Goal: Task Accomplishment & Management: Complete application form

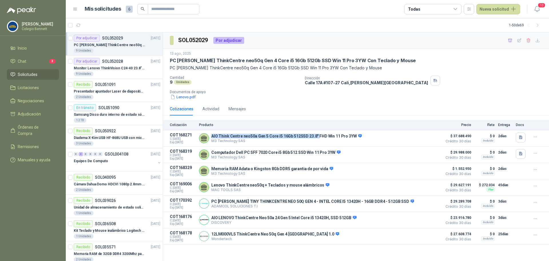
click at [129, 46] on p "PC [PERSON_NAME] ThinkCentre neo50q Gen 4 Core i5 16Gb 512Gb SSD Win 11 Pro 3YW…" at bounding box center [109, 44] width 71 height 5
click at [130, 45] on p "PC [PERSON_NAME] ThinkCentre neo50q Gen 4 Core i5 16Gb 512Gb SSD Win 11 Pro 3YW…" at bounding box center [109, 44] width 71 height 5
click at [134, 43] on p "PC [PERSON_NAME] ThinkCentre neo50q Gen 4 Core i5 16Gb 512Gb SSD Win 11 Pro 3YW…" at bounding box center [109, 44] width 71 height 5
click at [28, 76] on span "Solicitudes" at bounding box center [28, 74] width 20 height 6
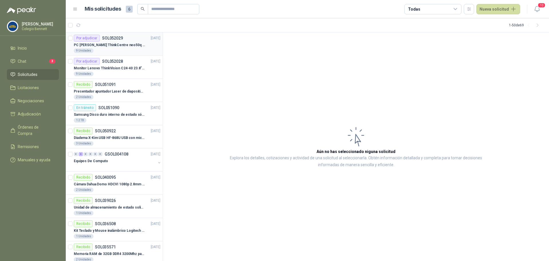
click at [113, 37] on p "SOL052029" at bounding box center [112, 38] width 21 height 4
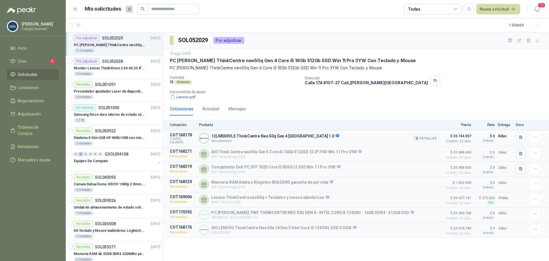
click at [429, 139] on button "Detalles" at bounding box center [426, 138] width 27 height 8
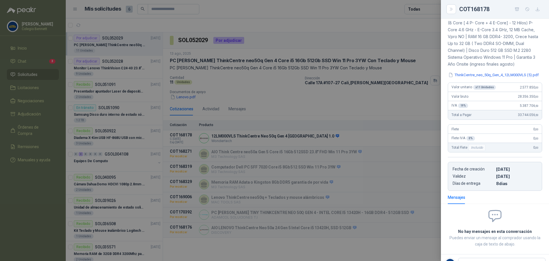
scroll to position [79, 0]
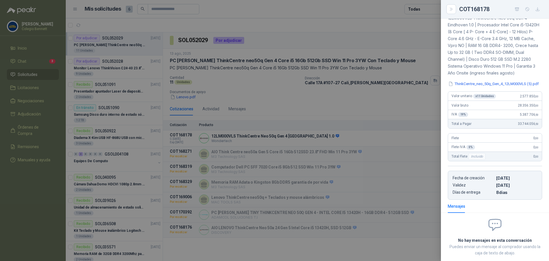
click at [131, 46] on div at bounding box center [274, 130] width 549 height 261
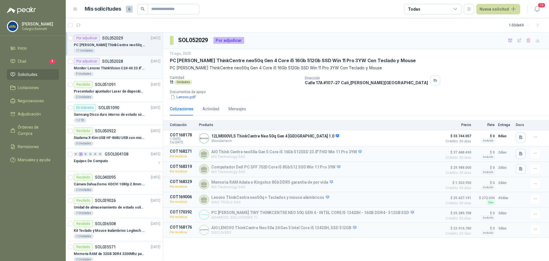
click at [112, 66] on p "Monitor Lenovo ThinkVision C24-40 23.8" 3YW" at bounding box center [109, 68] width 71 height 5
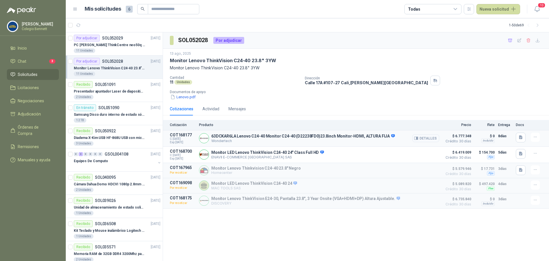
click at [438, 138] on button "Detalles" at bounding box center [426, 138] width 27 height 8
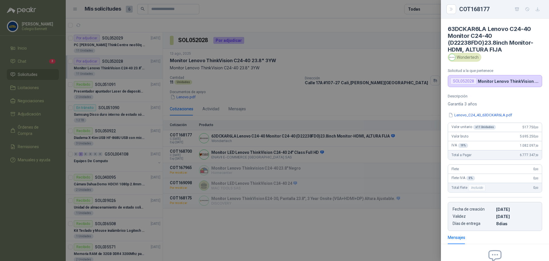
scroll to position [62, 0]
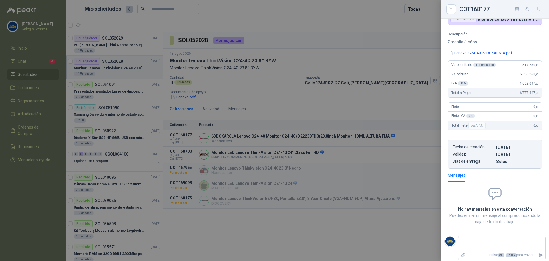
click at [376, 50] on div at bounding box center [274, 130] width 549 height 261
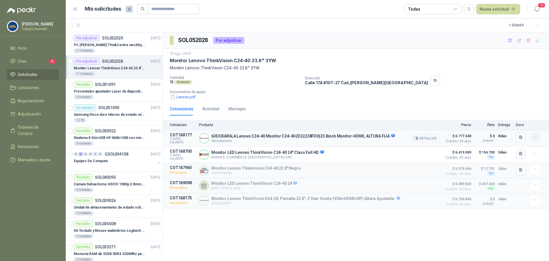
click at [534, 137] on icon "button" at bounding box center [535, 137] width 5 height 5
click at [529, 114] on button "Añadir" at bounding box center [524, 114] width 46 height 9
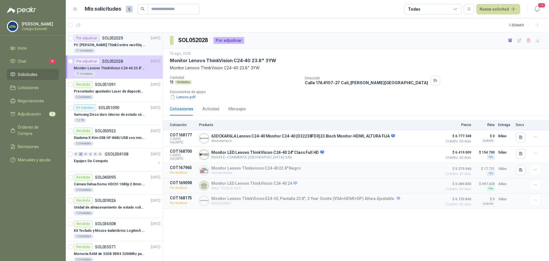
click at [120, 44] on p "PC [PERSON_NAME] ThinkCentre neo50q Gen 4 Core i5 16Gb 512Gb SSD Win 11 Pro 3YW…" at bounding box center [109, 44] width 71 height 5
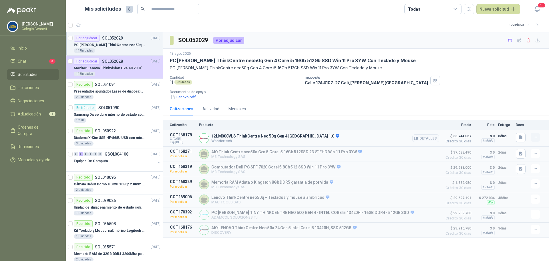
click at [535, 136] on icon "button" at bounding box center [535, 137] width 5 height 5
click at [521, 113] on button "Añadir" at bounding box center [524, 114] width 46 height 9
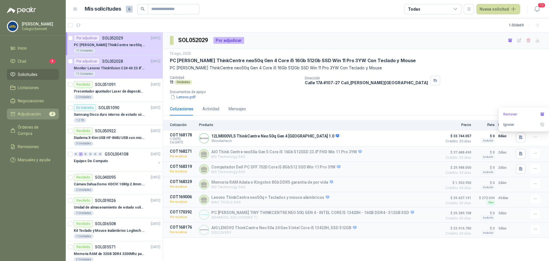
click at [36, 112] on span "Adjudicación" at bounding box center [29, 114] width 23 height 6
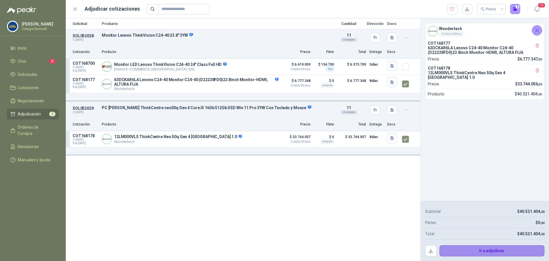
click at [492, 251] on button "Ir a adjudicar" at bounding box center [492, 250] width 105 height 11
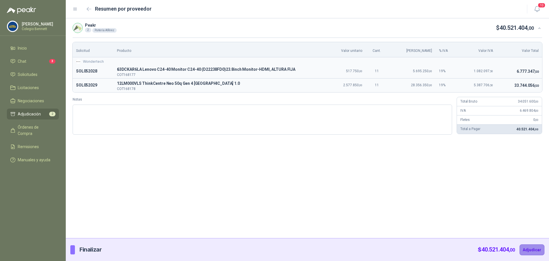
click at [531, 251] on button "Adjudicar" at bounding box center [532, 249] width 25 height 11
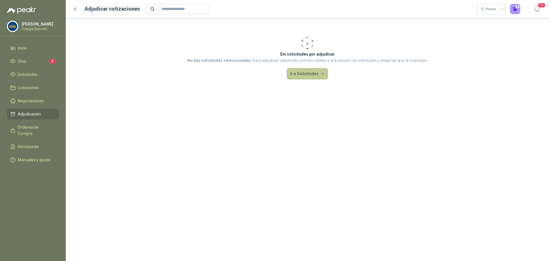
click at [305, 72] on button "Ir a Solicitudes" at bounding box center [307, 73] width 41 height 11
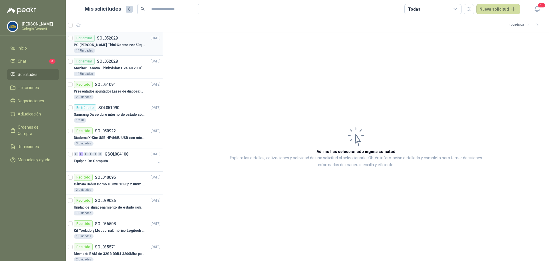
click at [116, 44] on p "PC [PERSON_NAME] ThinkCentre neo50q Gen 4 Core i5 16Gb 512Gb SSD Win 11 Pro 3YW…" at bounding box center [109, 44] width 71 height 5
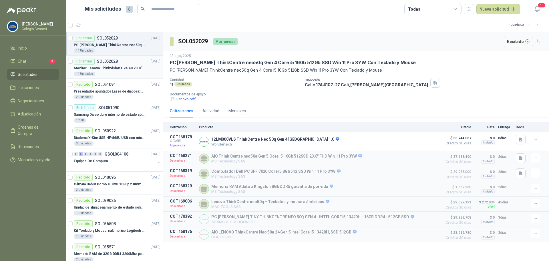
click at [122, 66] on p "Monitor Lenovo ThinkVision C24-40 23.8" 3YW" at bounding box center [109, 68] width 71 height 5
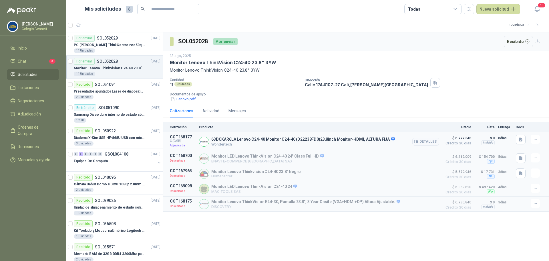
drag, startPoint x: 182, startPoint y: 148, endPoint x: 183, endPoint y: 145, distance: 2.9
click at [182, 145] on p "Adjudicada" at bounding box center [183, 146] width 26 height 6
click at [137, 45] on p "PC [PERSON_NAME] ThinkCentre neo50q Gen 4 Core i5 16Gb 512Gb SSD Win 11 Pro 3YW…" at bounding box center [109, 44] width 71 height 5
